Goal: Information Seeking & Learning: Learn about a topic

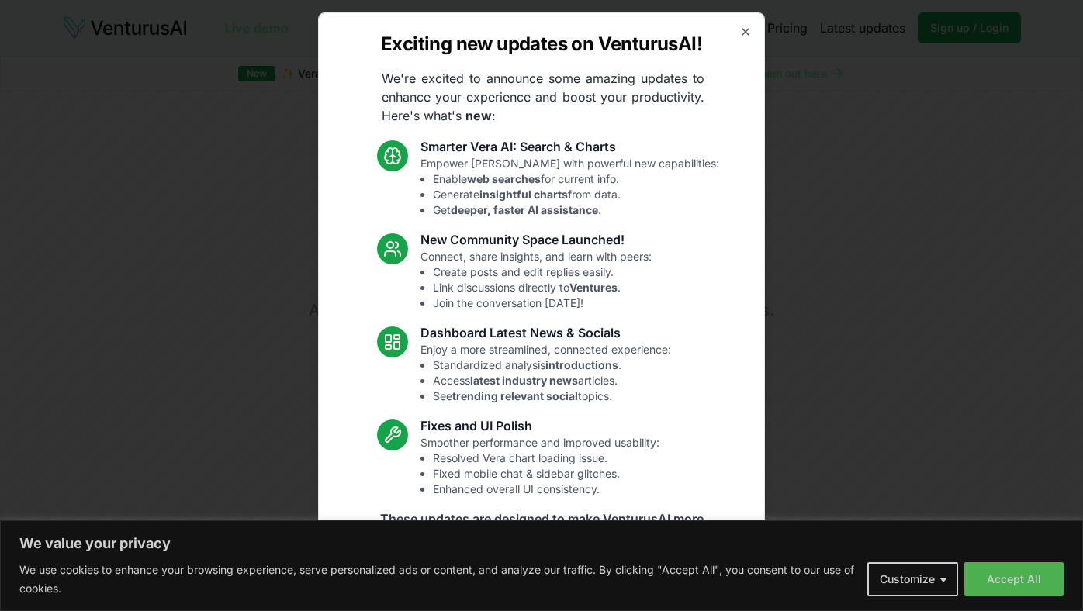
scroll to position [1449, 0]
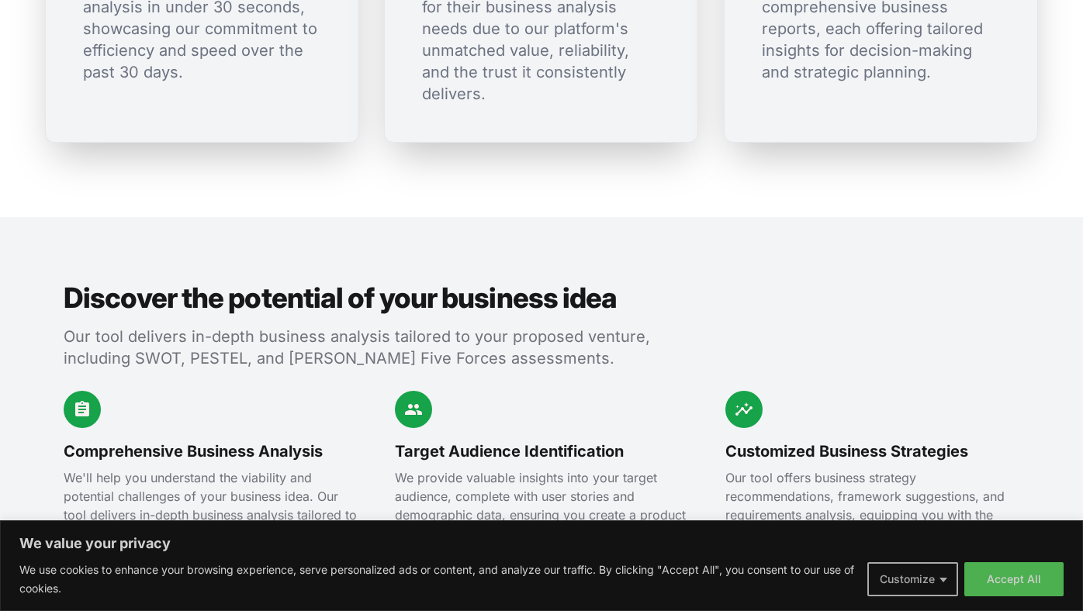
click at [924, 583] on button "Customize" at bounding box center [912, 579] width 91 height 34
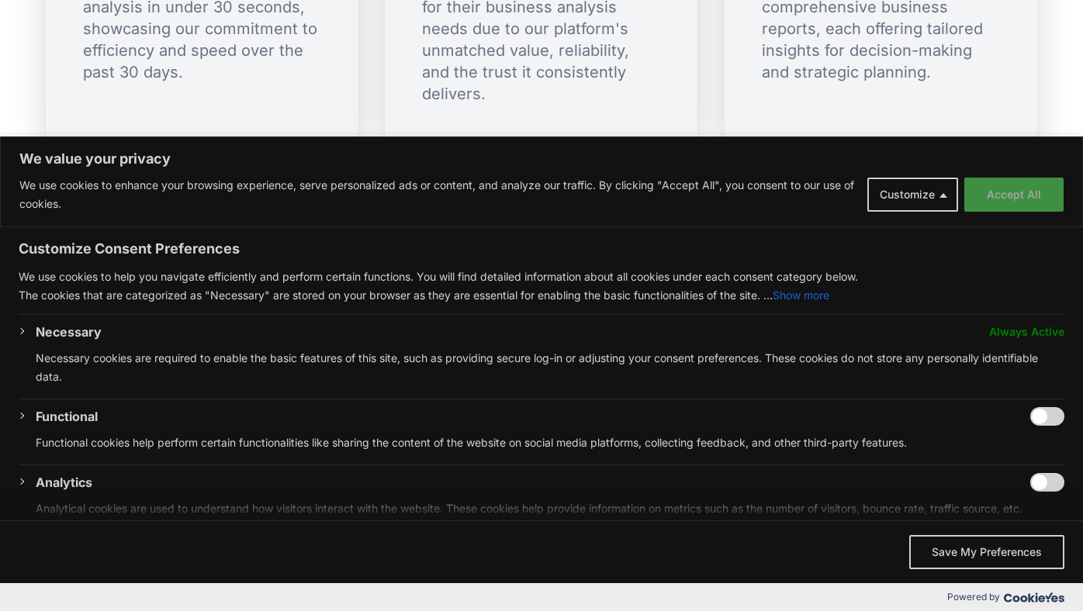
click at [1005, 207] on button "Accept All" at bounding box center [1013, 195] width 99 height 34
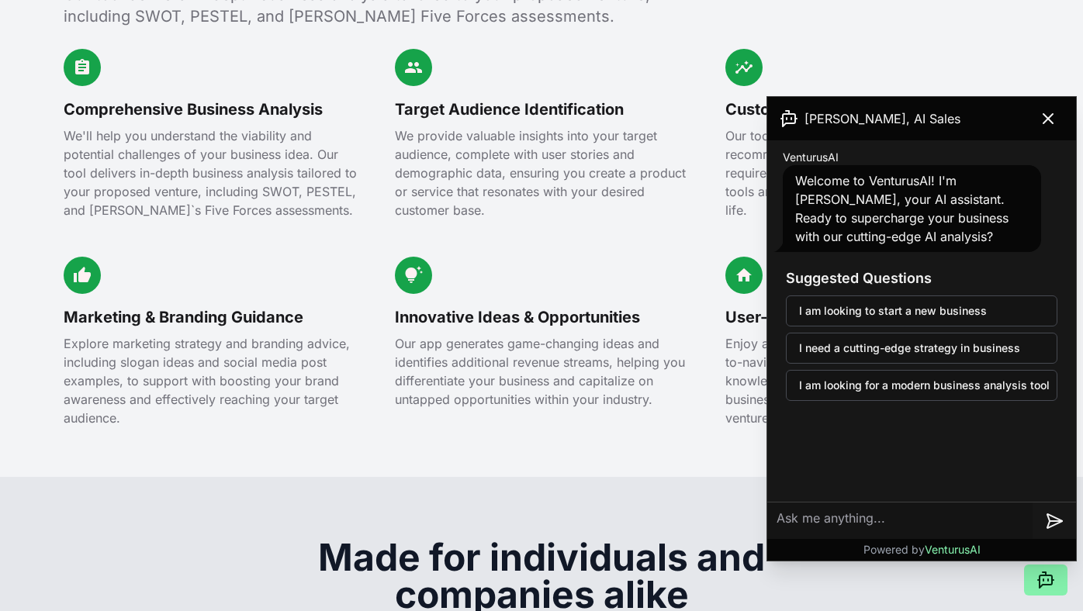
scroll to position [1792, 0]
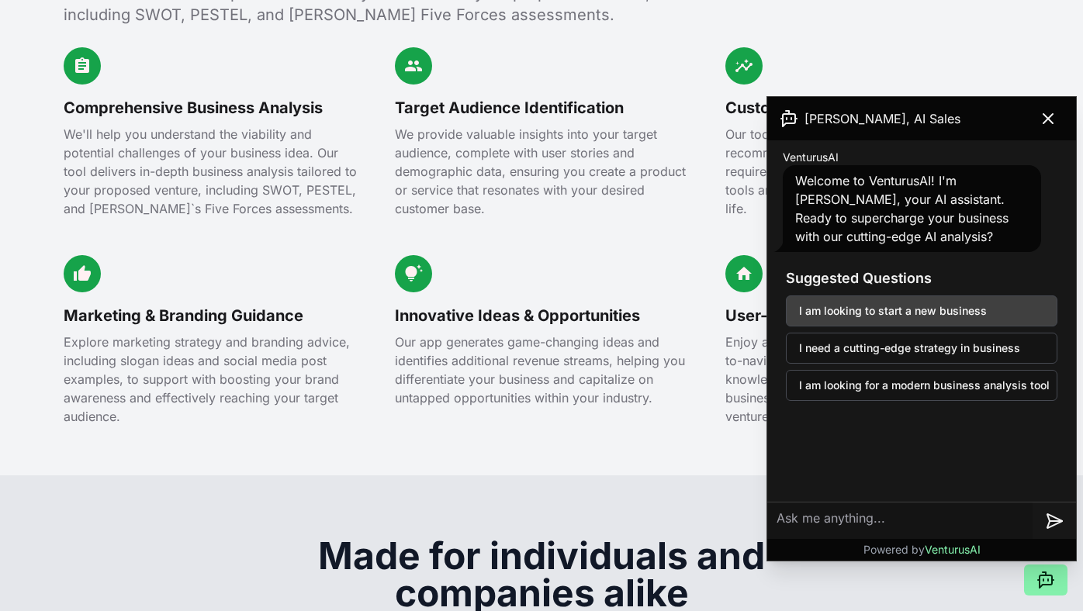
click at [876, 313] on button "I am looking to start a new business" at bounding box center [921, 310] width 271 height 31
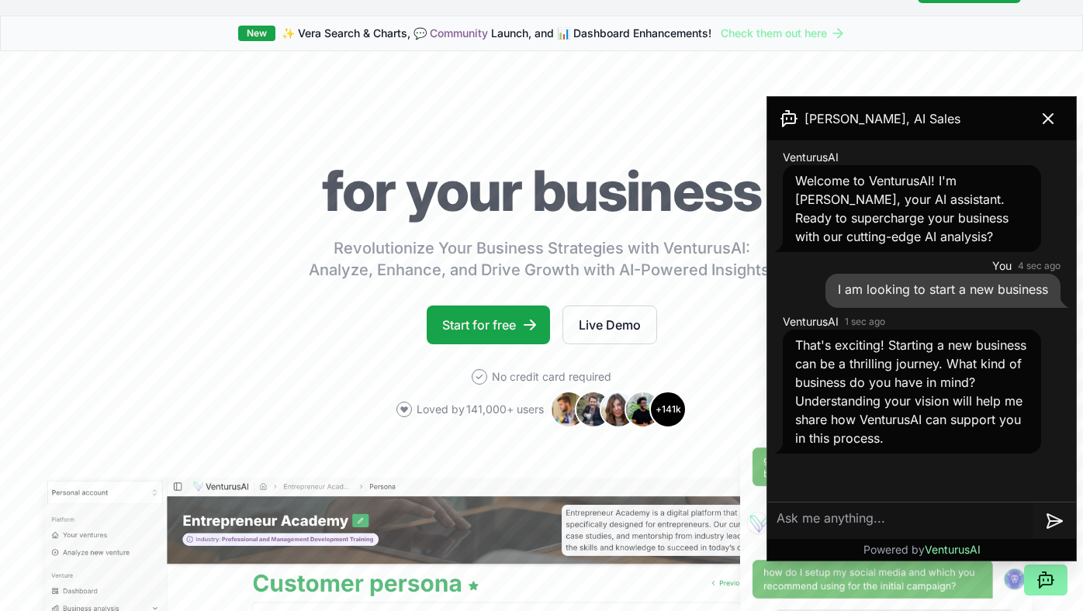
scroll to position [0, 0]
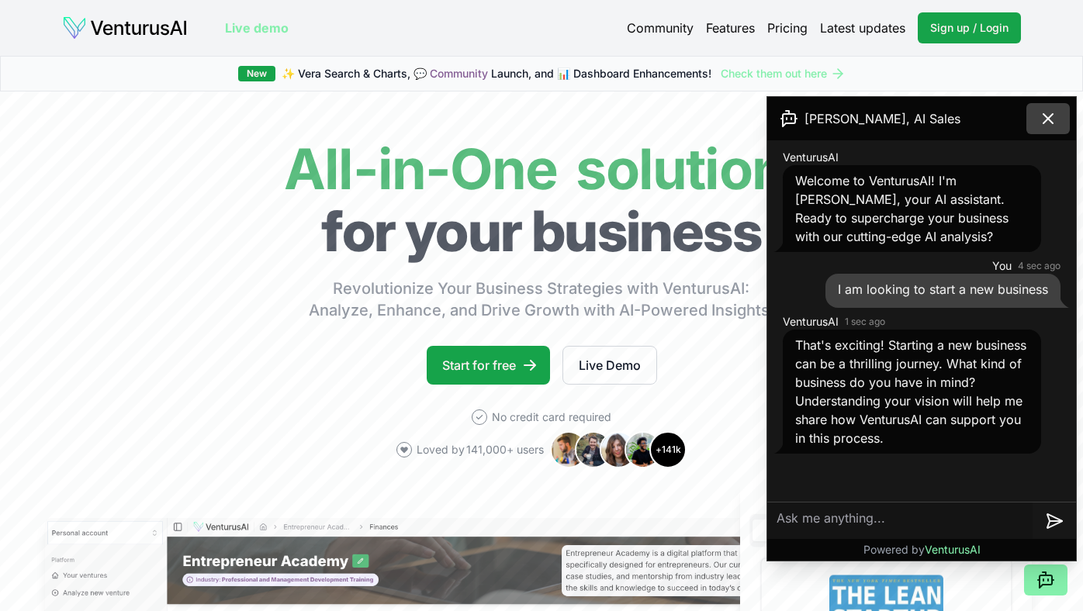
click at [1046, 116] on icon at bounding box center [1047, 118] width 9 height 9
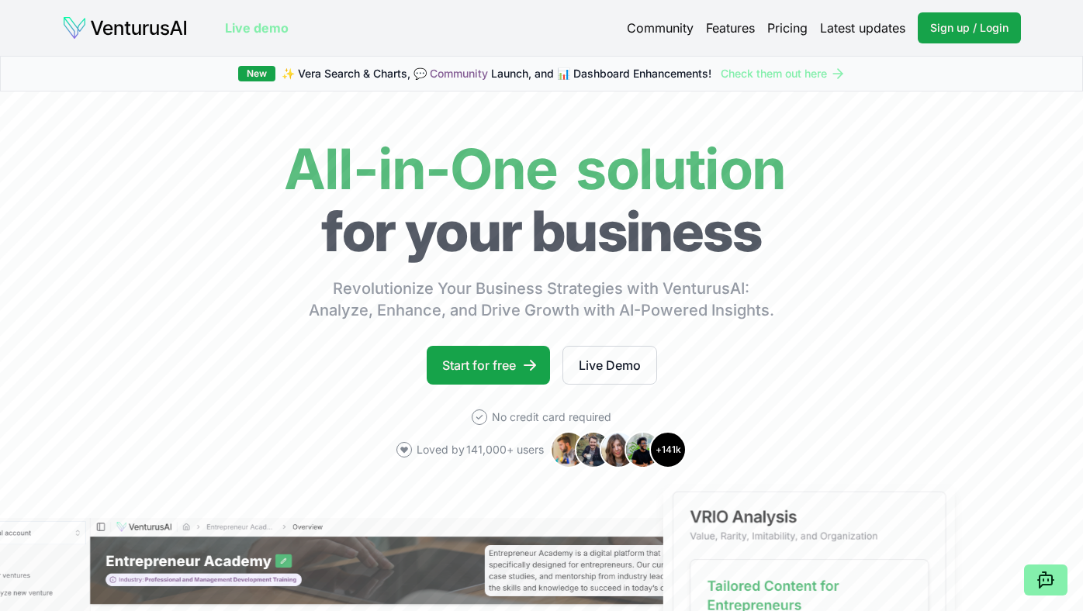
click at [257, 29] on link "Live demo" at bounding box center [257, 28] width 64 height 19
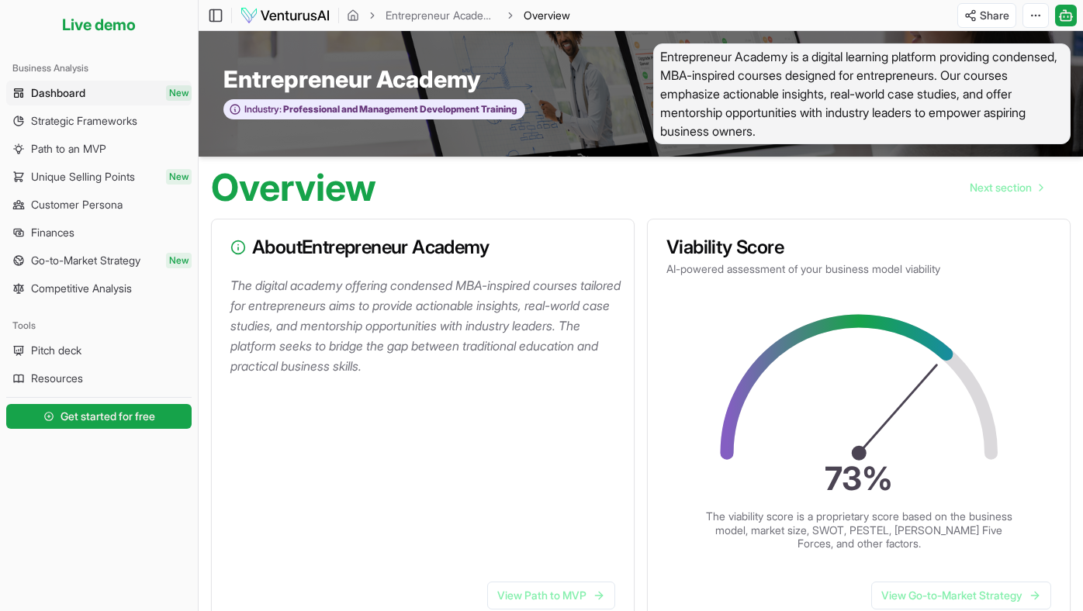
click at [103, 98] on link "Dashboard New" at bounding box center [98, 93] width 185 height 25
click at [373, 283] on p "The digital academy offering condensed MBA-inspired courses tailored for entrep…" at bounding box center [425, 325] width 391 height 101
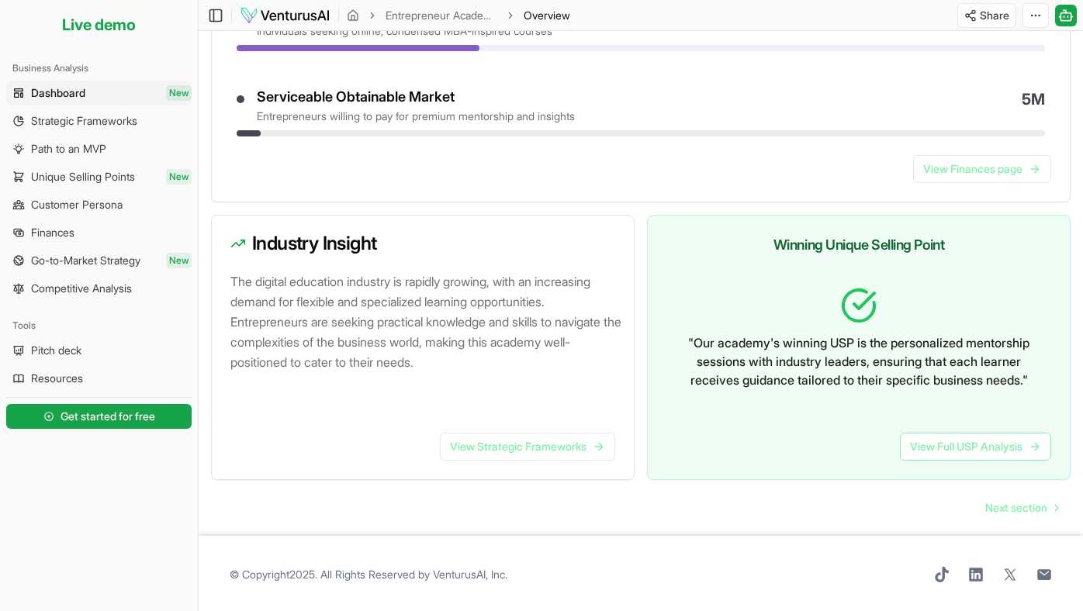
scroll to position [816, 0]
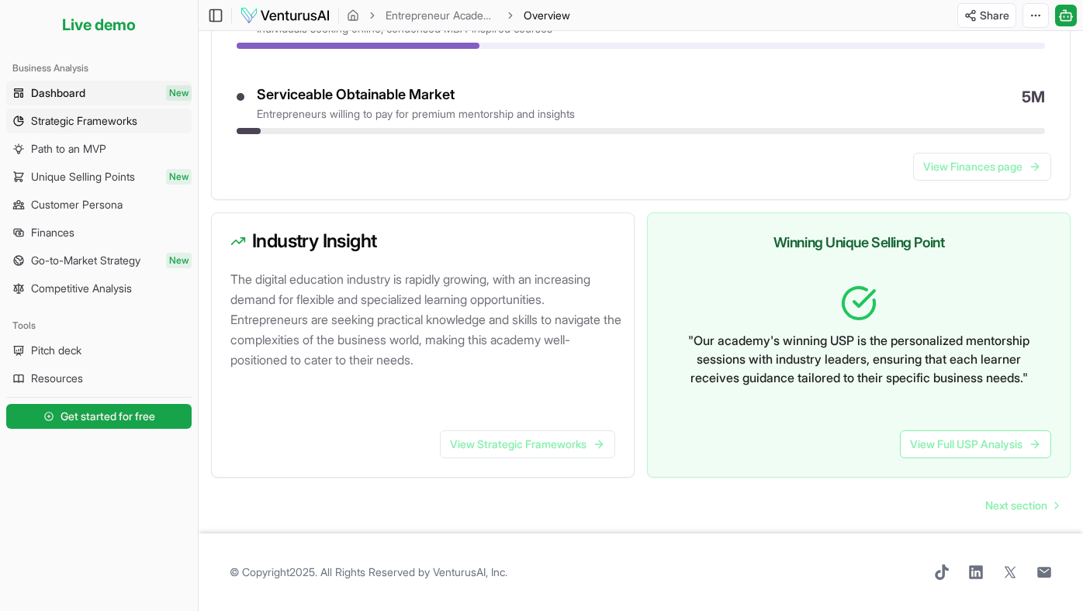
click at [131, 126] on span "Strategic Frameworks" at bounding box center [84, 121] width 106 height 16
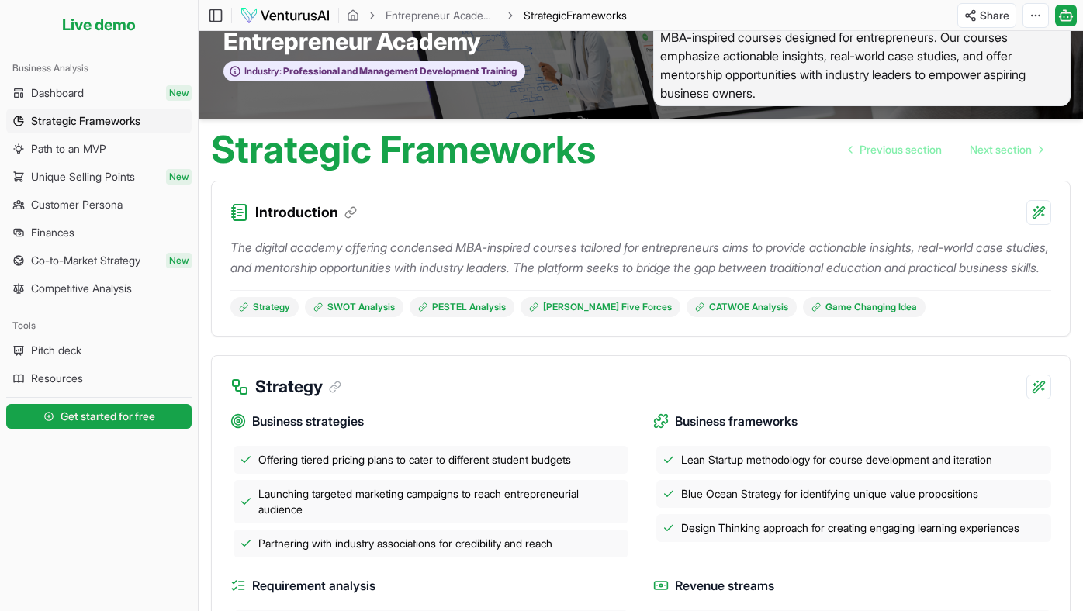
scroll to position [41, 0]
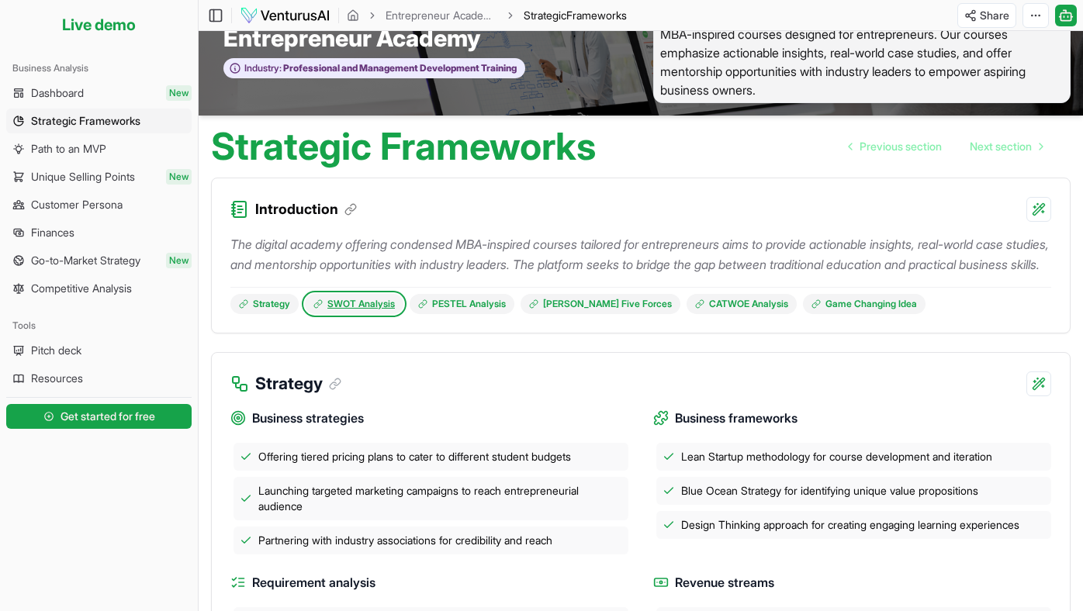
click at [366, 314] on link "SWOT Analysis" at bounding box center [354, 304] width 98 height 20
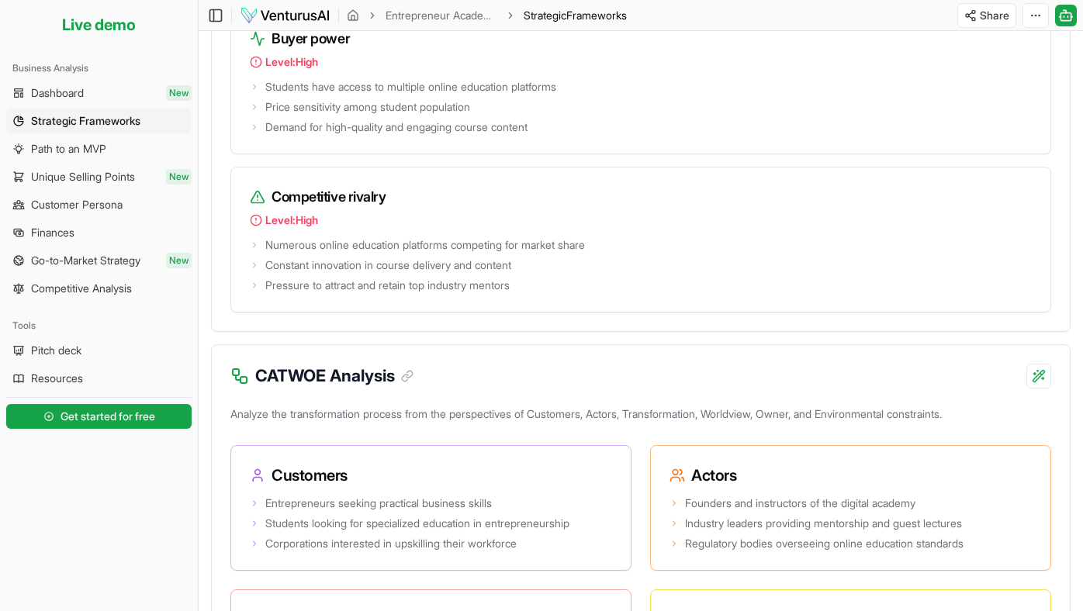
scroll to position [2237, 0]
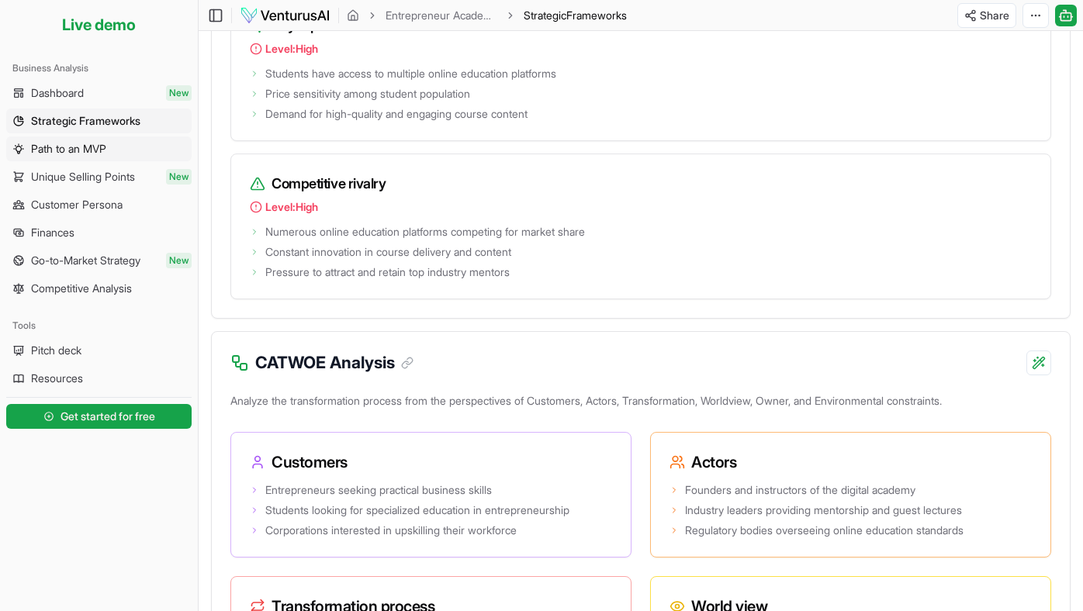
click at [105, 151] on span "Path to an MVP" at bounding box center [68, 149] width 75 height 16
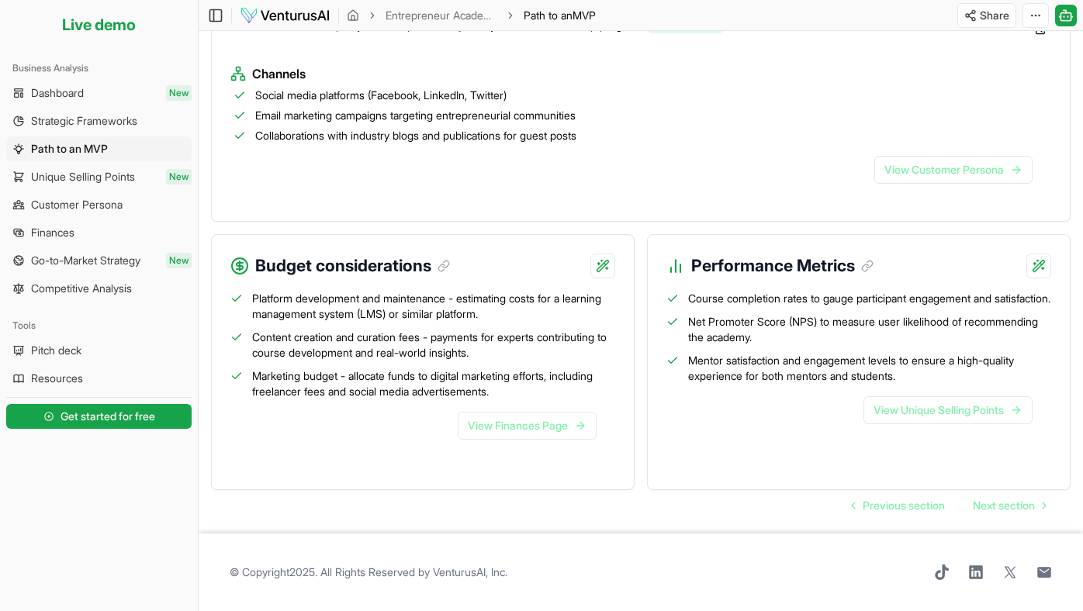
scroll to position [1567, 0]
click at [896, 424] on link "View Unique Selling Points" at bounding box center [947, 410] width 169 height 28
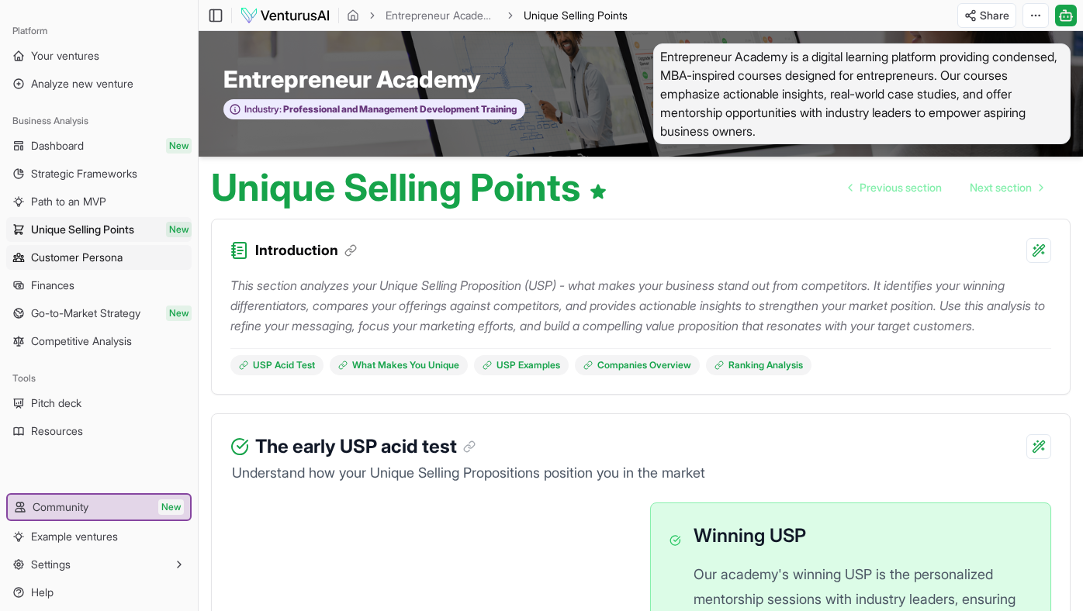
click at [86, 254] on span "Customer Persona" at bounding box center [77, 258] width 92 height 16
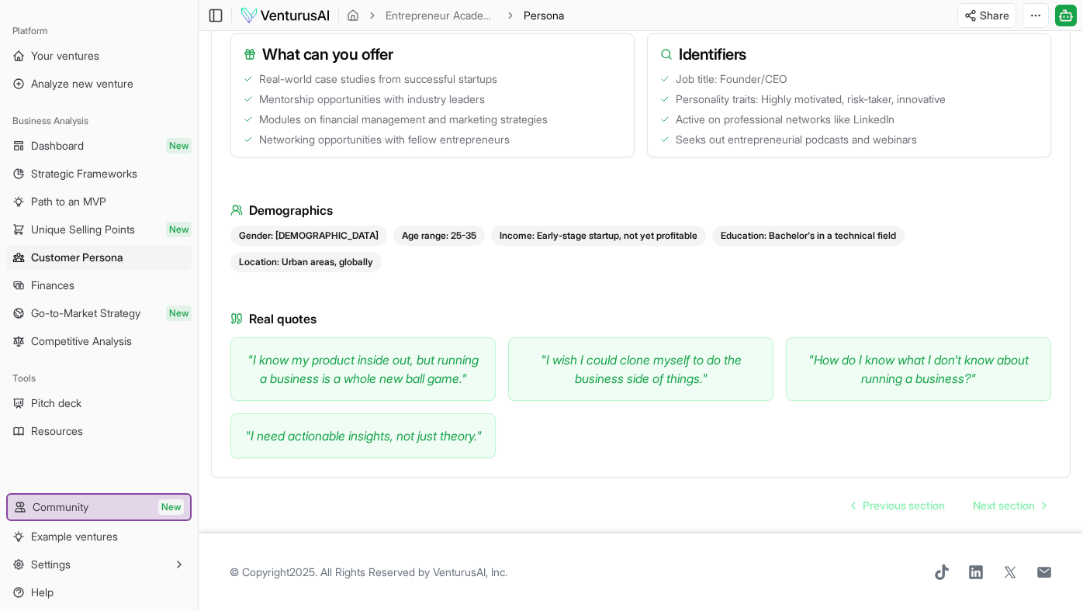
scroll to position [800, 0]
click at [118, 288] on link "Finances" at bounding box center [98, 285] width 185 height 25
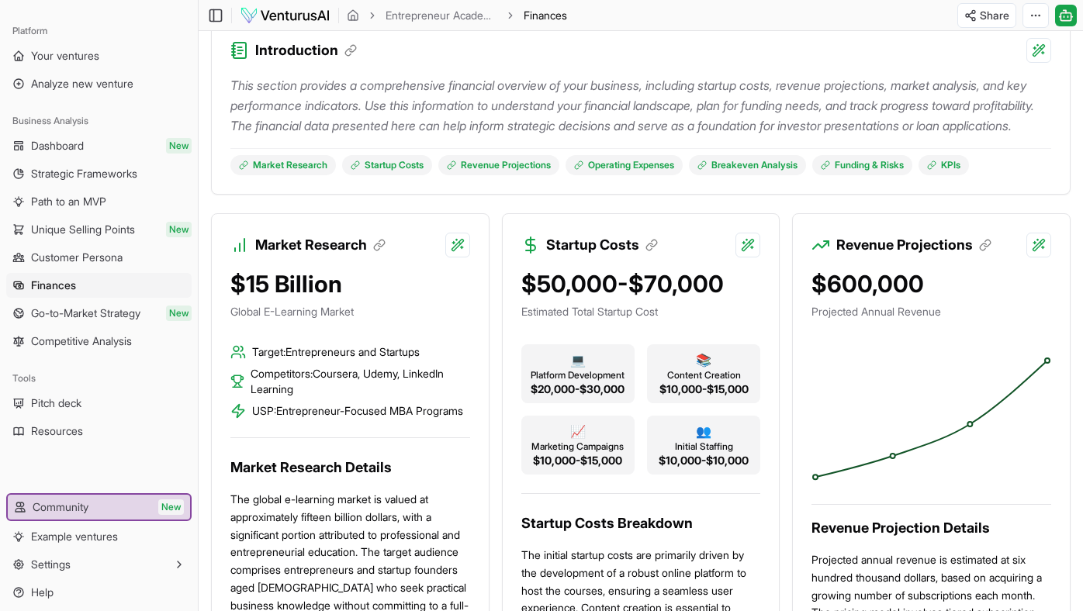
scroll to position [207, 0]
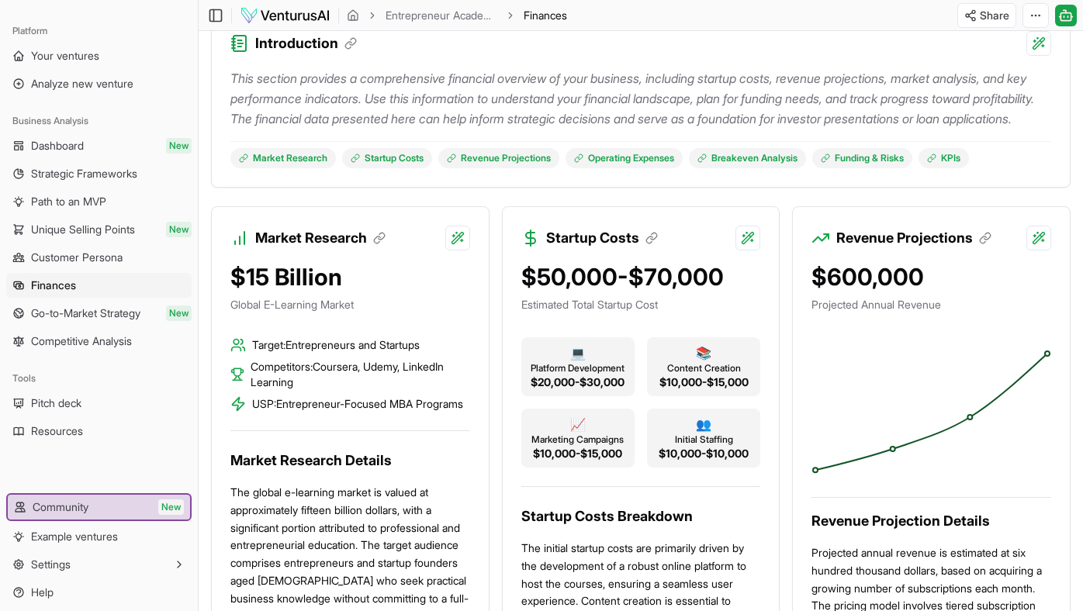
click at [67, 282] on span "Finances" at bounding box center [53, 286] width 45 height 16
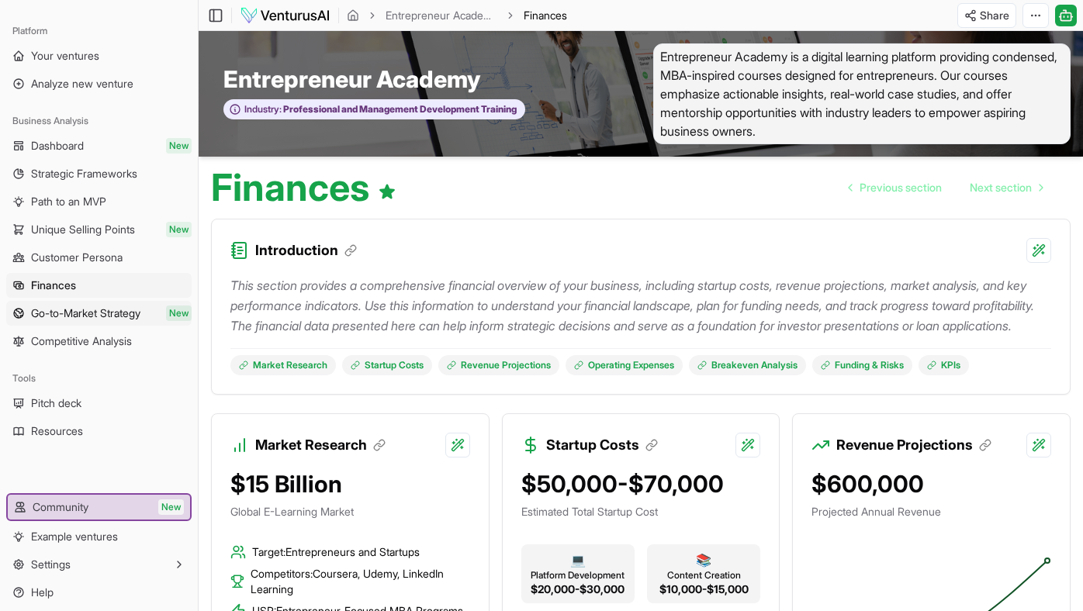
click at [88, 316] on span "Go-to-Market Strategy" at bounding box center [85, 314] width 109 height 16
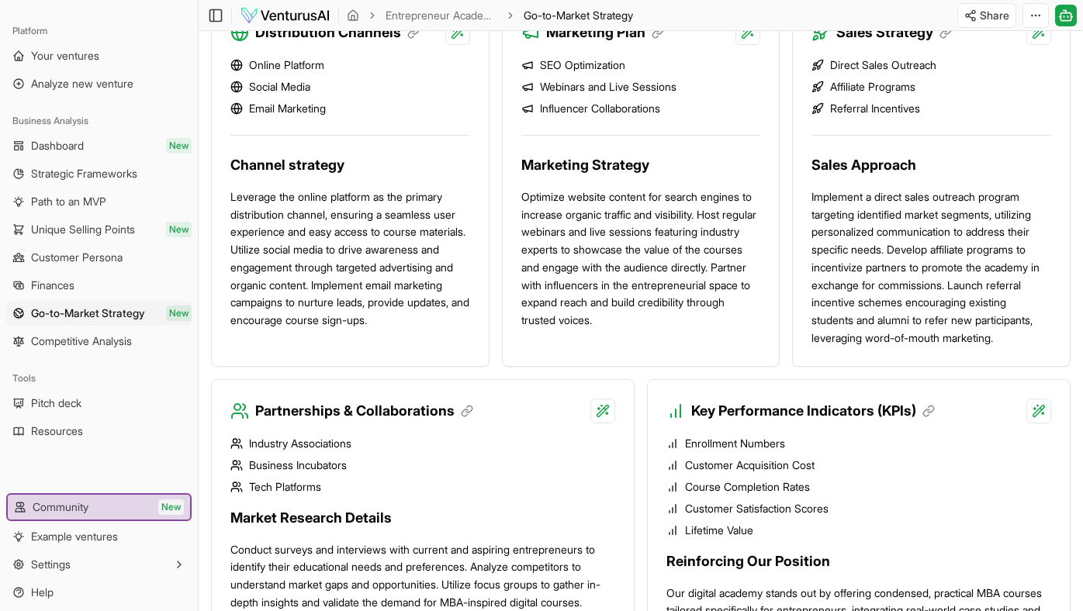
scroll to position [1131, 0]
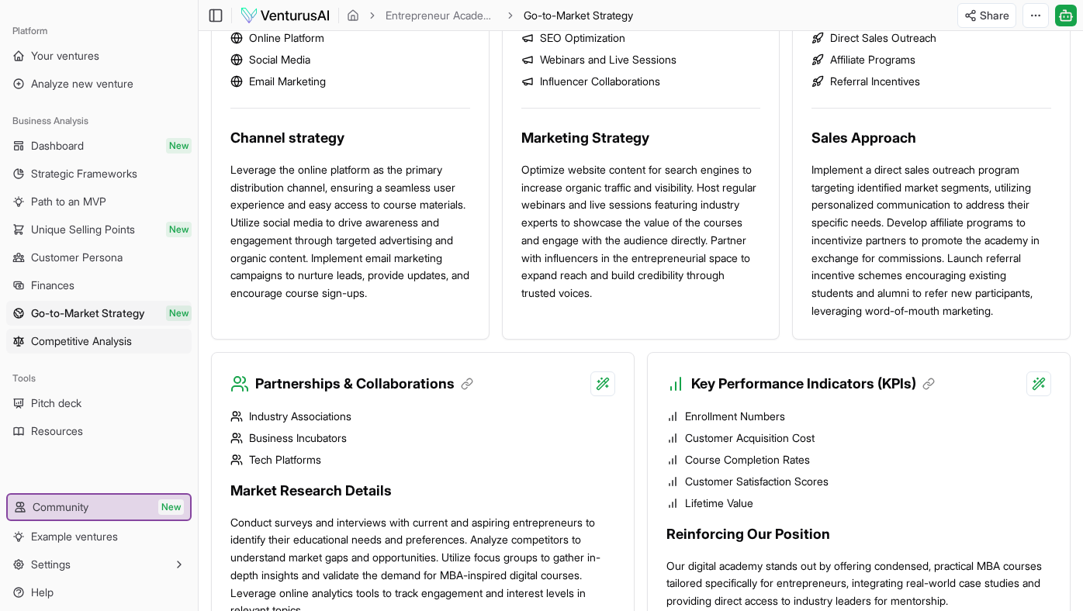
click at [105, 341] on span "Competitive Analysis" at bounding box center [81, 341] width 101 height 16
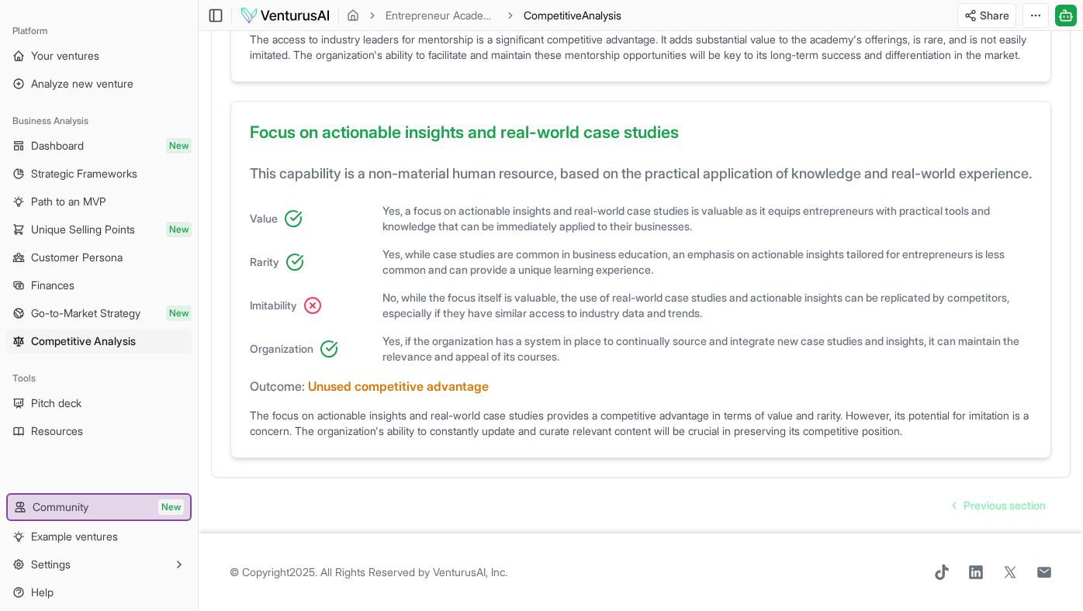
scroll to position [1172, 0]
